Goal: Task Accomplishment & Management: Manage account settings

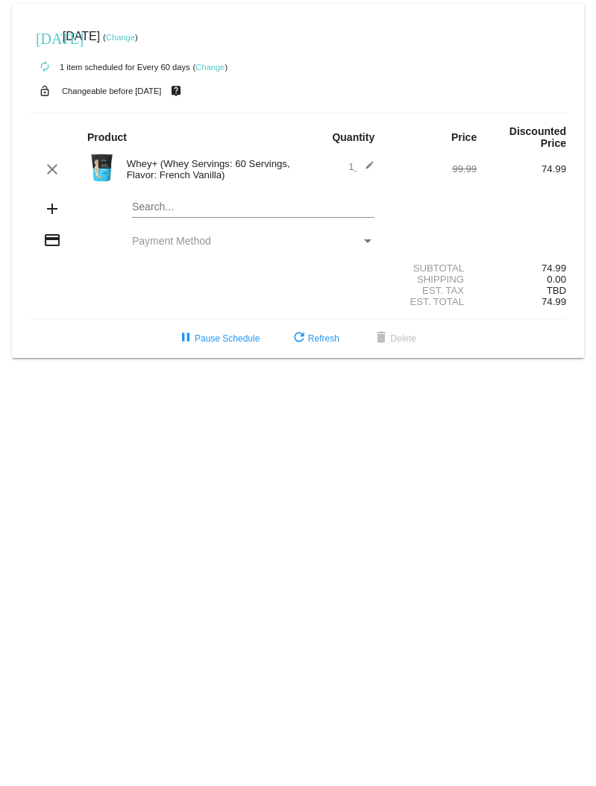
click at [210, 246] on span "Payment Method" at bounding box center [171, 241] width 79 height 12
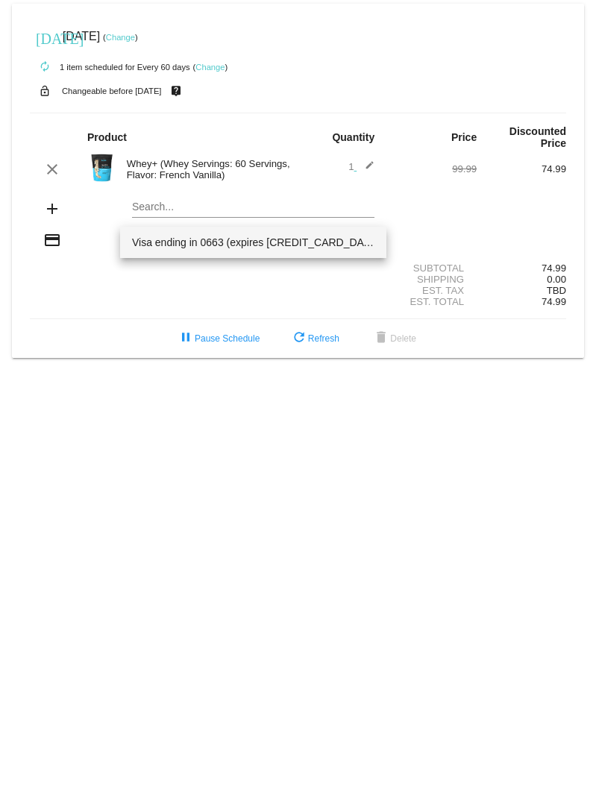
click at [173, 287] on div at bounding box center [298, 393] width 596 height 786
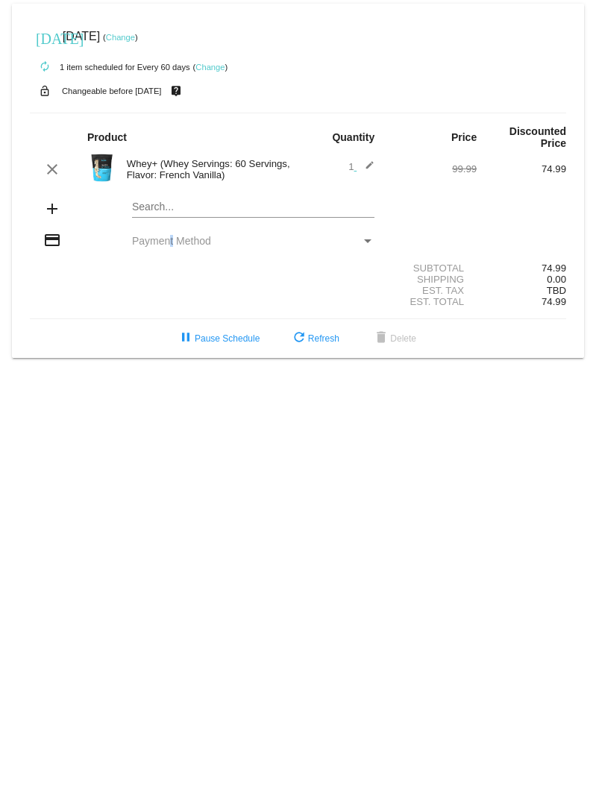
click at [171, 246] on span "Payment Method" at bounding box center [171, 241] width 79 height 12
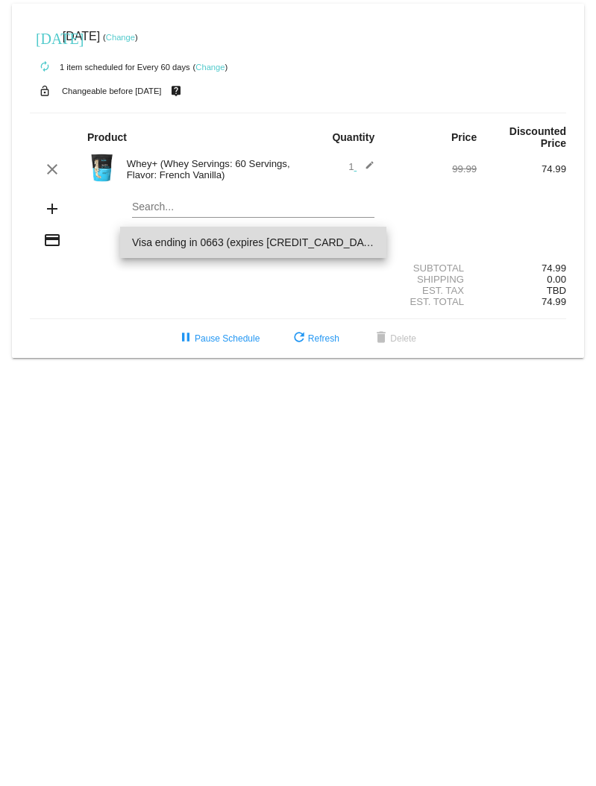
click at [170, 247] on span "Visa ending in 0663 (expires 11/27)" at bounding box center [253, 242] width 242 height 31
